Goal: Navigation & Orientation: Find specific page/section

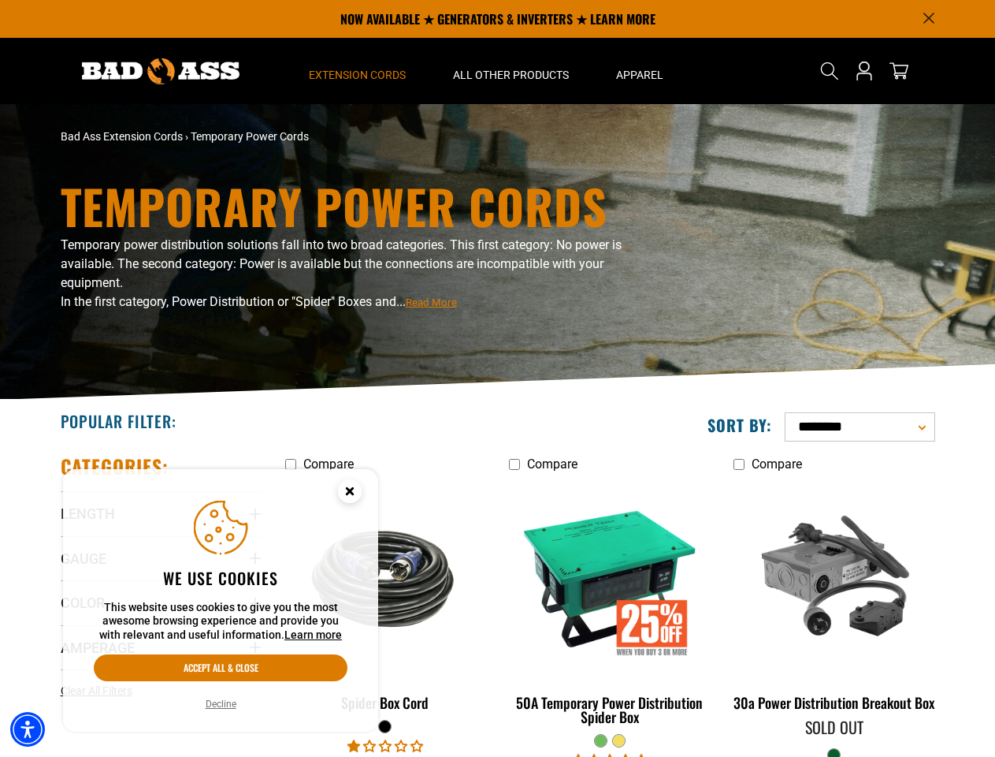
click at [497, 378] on div "Temporary Power Cords Temporary power distribution solutions fall into two broa…" at bounding box center [497, 252] width 995 height 296
click at [28, 729] on img "Accessibility Menu" at bounding box center [27, 729] width 35 height 35
